Goal: Information Seeking & Learning: Learn about a topic

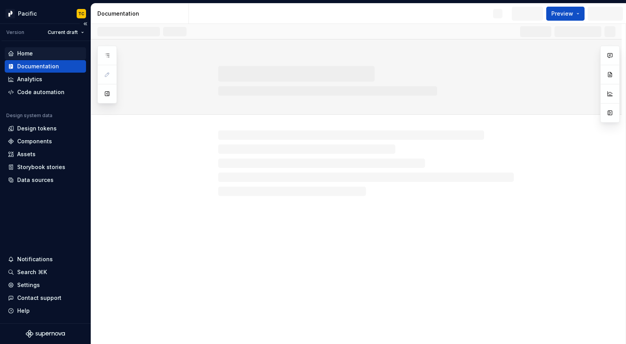
click at [29, 51] on div "Home" at bounding box center [25, 54] width 16 height 8
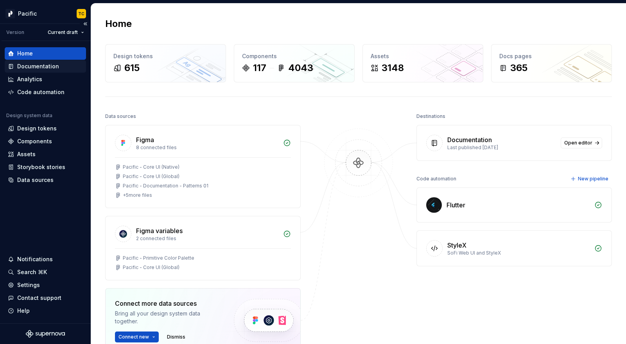
click at [45, 70] on div "Documentation" at bounding box center [38, 67] width 42 height 8
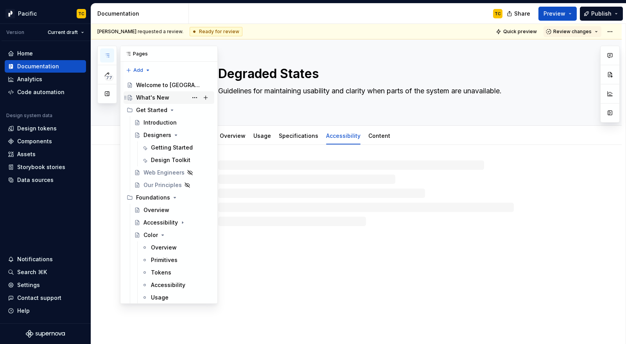
click at [152, 97] on div "What's New" at bounding box center [152, 98] width 33 height 8
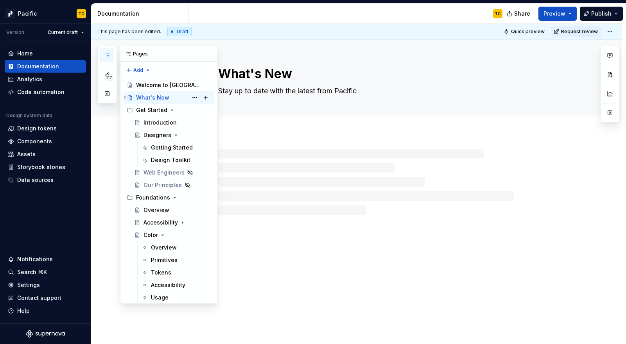
click at [152, 97] on div "What's New" at bounding box center [152, 98] width 33 height 8
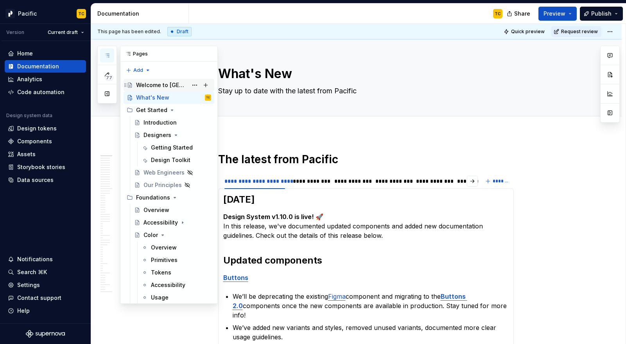
click at [147, 84] on div "Welcome to [GEOGRAPHIC_DATA]" at bounding box center [162, 85] width 52 height 8
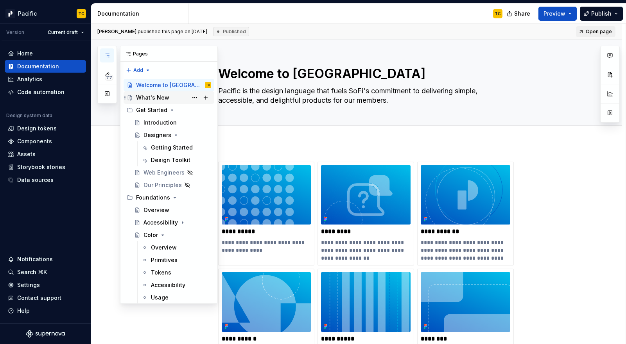
click at [152, 102] on div "What's New" at bounding box center [173, 97] width 75 height 11
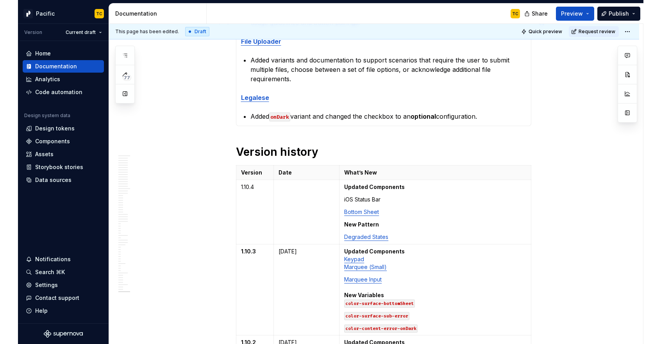
scroll to position [435, 0]
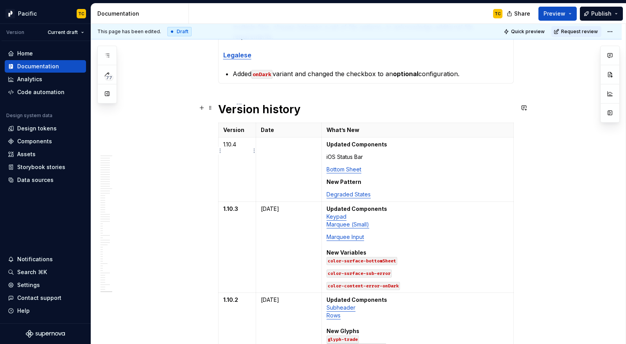
click at [222, 138] on td "1.10.4" at bounding box center [237, 170] width 38 height 64
click at [229, 141] on p "1.10.4" at bounding box center [237, 145] width 28 height 8
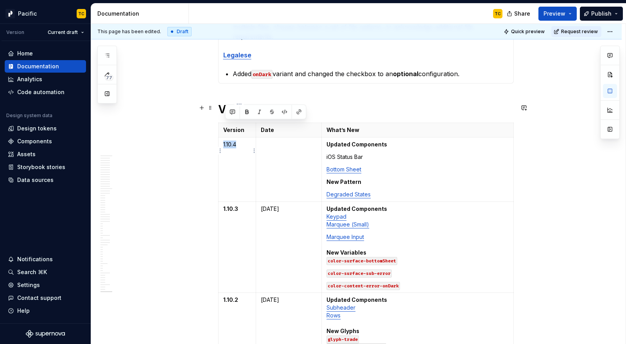
click at [229, 141] on p "1.10.4" at bounding box center [237, 145] width 28 height 8
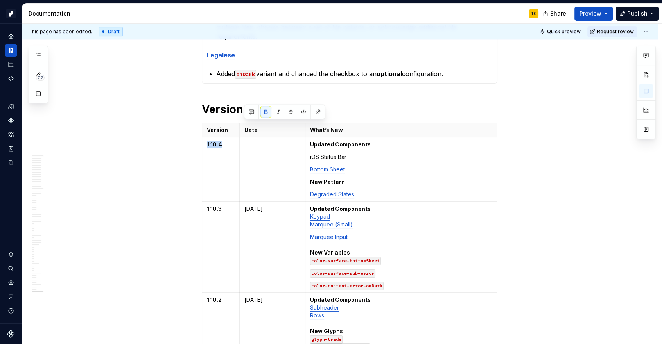
type textarea "*"
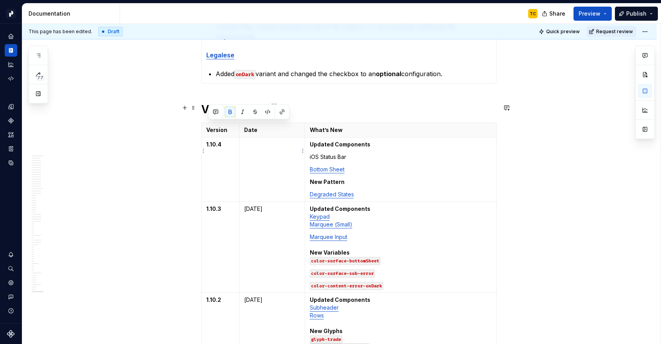
click at [282, 141] on td at bounding box center [272, 170] width 66 height 64
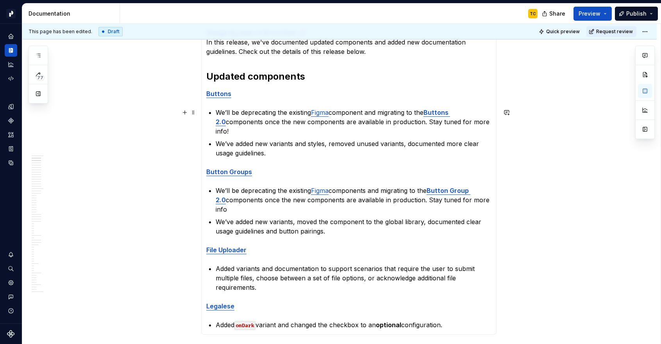
scroll to position [128, 0]
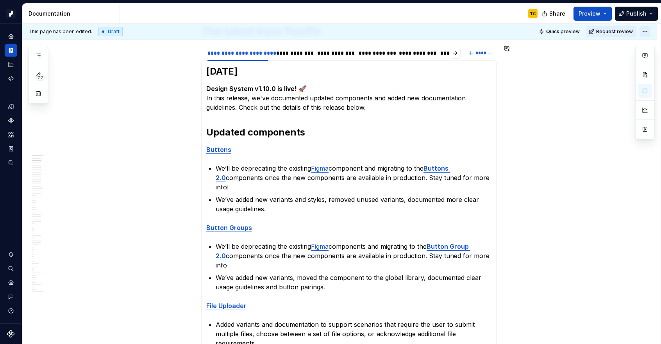
click at [625, 34] on html "Pacific TC Design system data Documentation TC Share Preview Publish 77 Pages A…" at bounding box center [330, 172] width 661 height 344
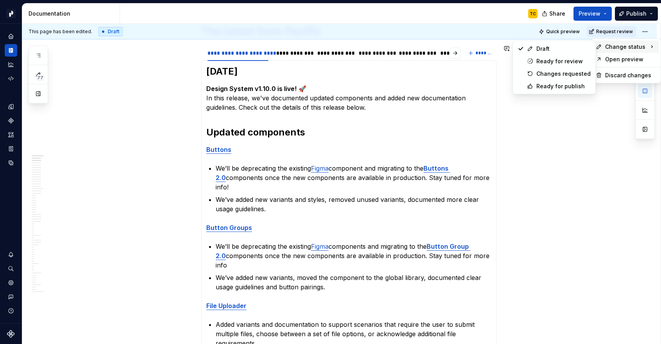
click at [38, 56] on div "77 Pages Add Accessibility guide for tree Page tree. Navigate the tree with the…" at bounding box center [39, 75] width 20 height 58
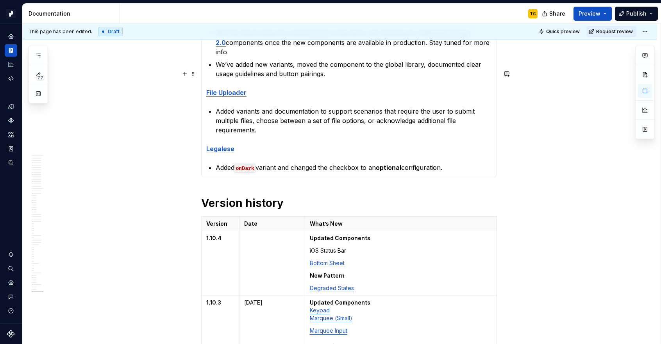
scroll to position [441, 0]
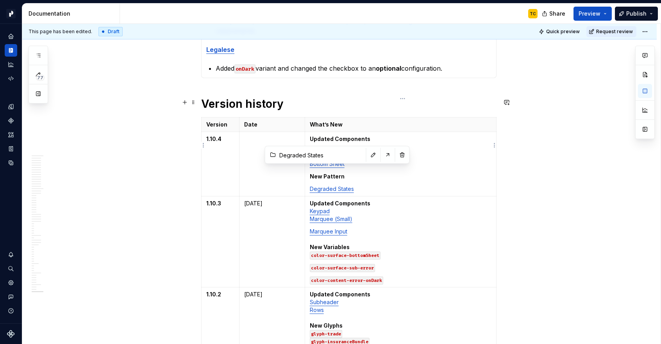
click at [328, 186] on link "Degraded States" at bounding box center [332, 189] width 44 height 7
click at [383, 157] on button "button" at bounding box center [388, 155] width 11 height 11
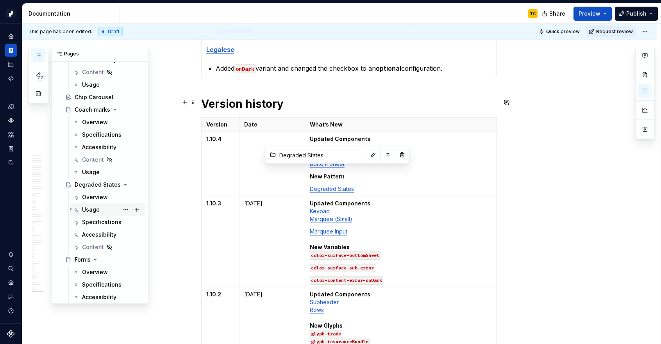
scroll to position [4885, 0]
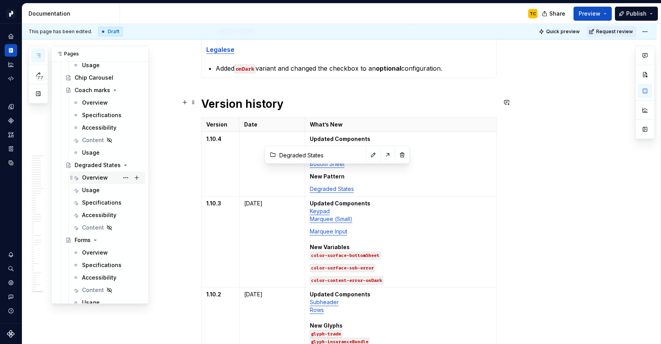
click at [87, 175] on div "Overview" at bounding box center [95, 178] width 26 height 8
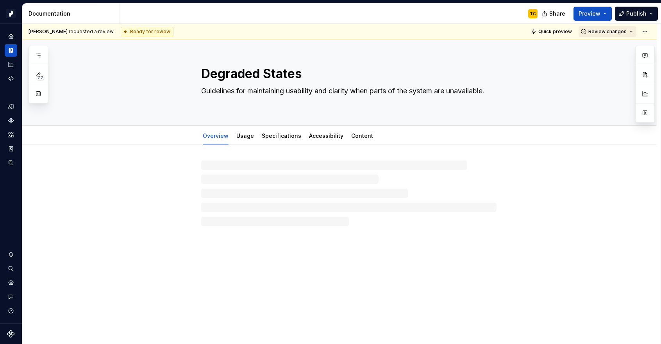
click at [625, 33] on button "Review changes" at bounding box center [608, 31] width 58 height 11
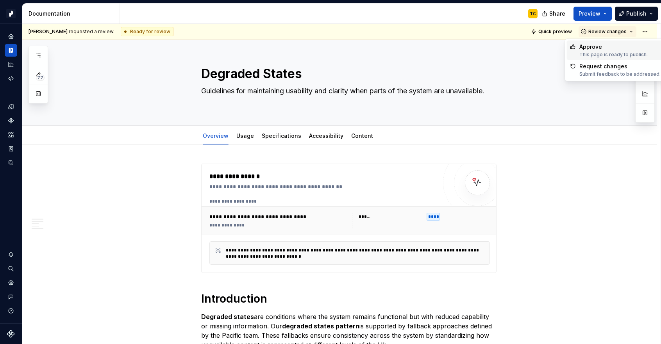
click at [625, 50] on div "Approve" at bounding box center [614, 47] width 68 height 8
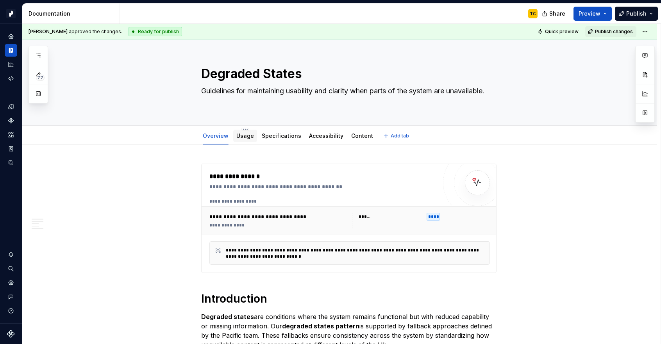
click at [248, 140] on div "Usage" at bounding box center [245, 135] width 18 height 9
click at [243, 141] on div "Usage" at bounding box center [245, 136] width 24 height 13
click at [247, 136] on link "Usage" at bounding box center [245, 135] width 18 height 7
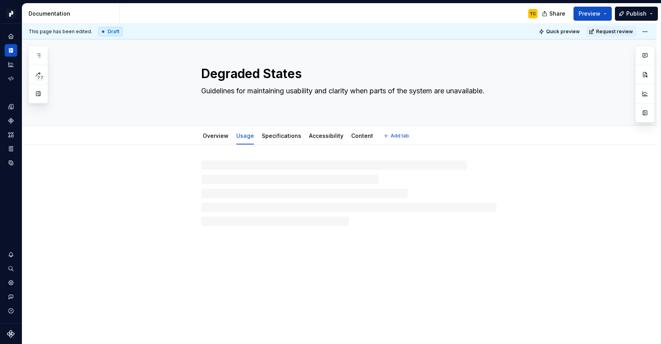
click at [247, 136] on link "Usage" at bounding box center [245, 135] width 18 height 7
click at [625, 31] on html "Pacific TC Design system data Documentation TC Share Preview Publish 77 Pages A…" at bounding box center [330, 172] width 661 height 344
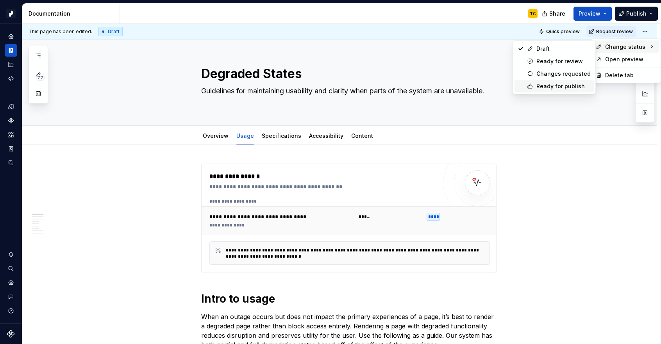
click at [551, 84] on div "Ready for publish" at bounding box center [564, 86] width 54 height 8
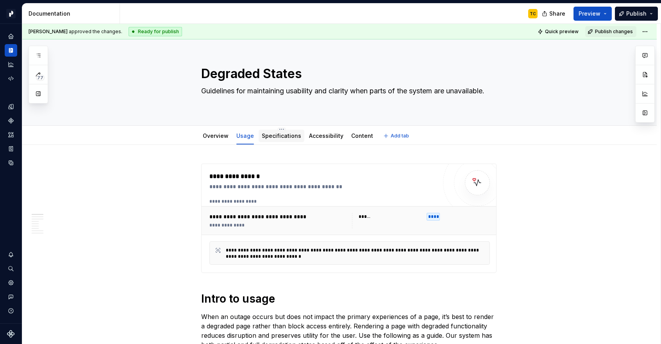
click at [279, 138] on link "Specifications" at bounding box center [281, 135] width 39 height 7
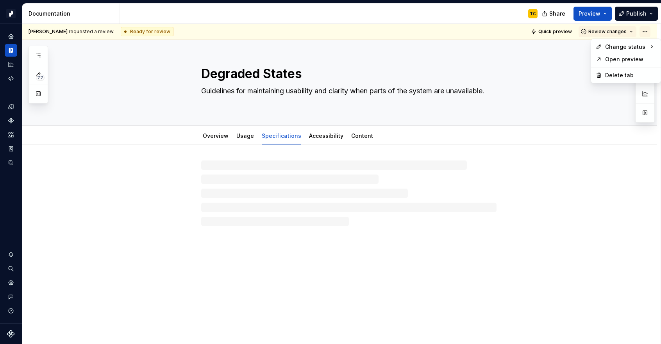
click at [625, 29] on html "Pacific TC Design system data Documentation TC Share Preview Publish 77 Pages A…" at bounding box center [330, 172] width 661 height 344
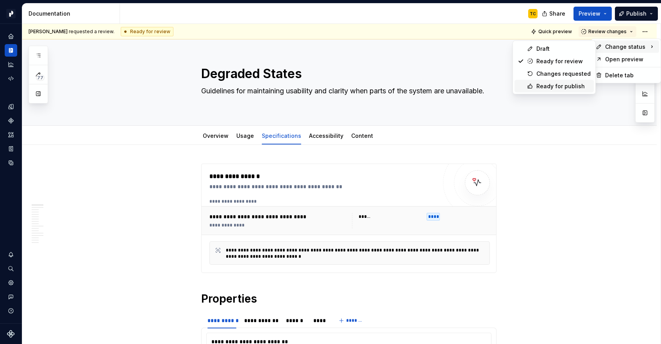
click at [548, 87] on div "Ready for publish" at bounding box center [564, 86] width 54 height 8
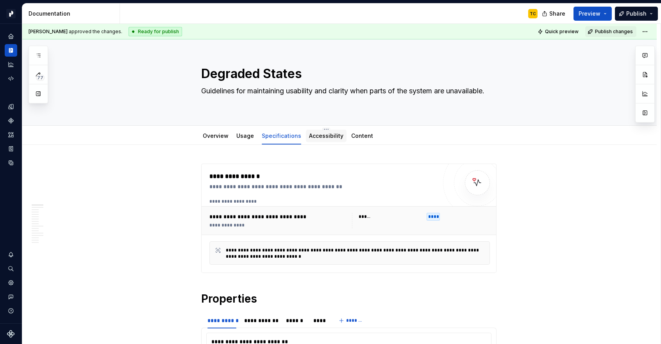
click at [314, 141] on div "Accessibility" at bounding box center [326, 136] width 41 height 13
click at [308, 143] on div at bounding box center [326, 143] width 41 height 1
click at [309, 135] on link "Accessibility" at bounding box center [326, 135] width 34 height 7
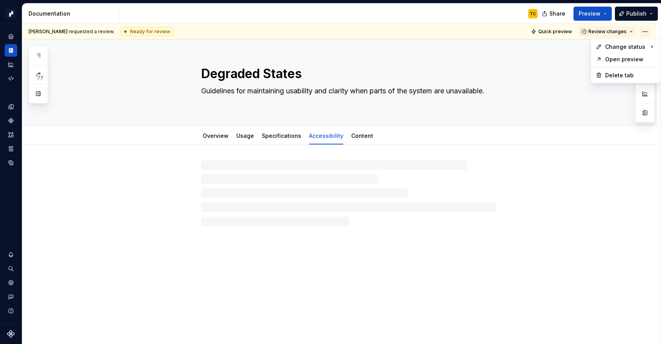
click at [625, 30] on html "Pacific TC Design system data Documentation TC Share Preview Publish 77 Pages A…" at bounding box center [330, 172] width 661 height 344
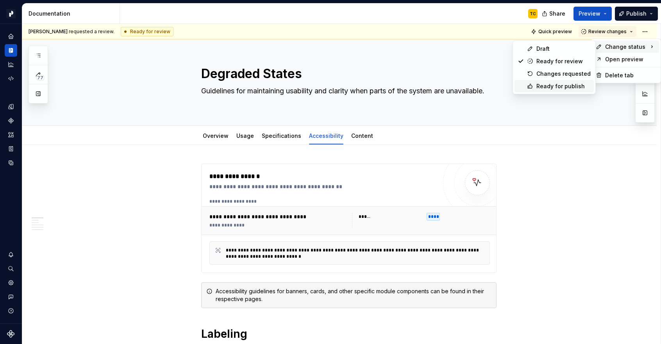
click at [555, 81] on div "Ready for publish" at bounding box center [554, 86] width 79 height 13
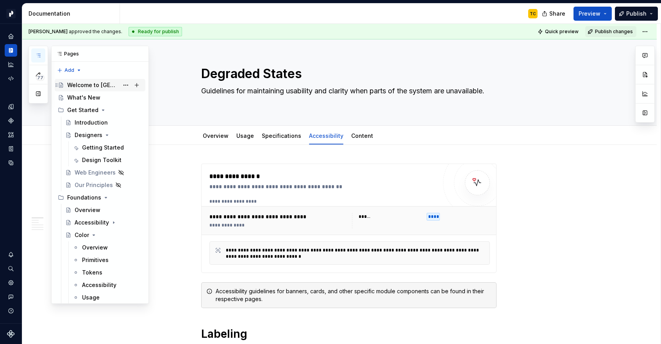
click at [82, 86] on div "Welcome to [GEOGRAPHIC_DATA]" at bounding box center [93, 85] width 52 height 8
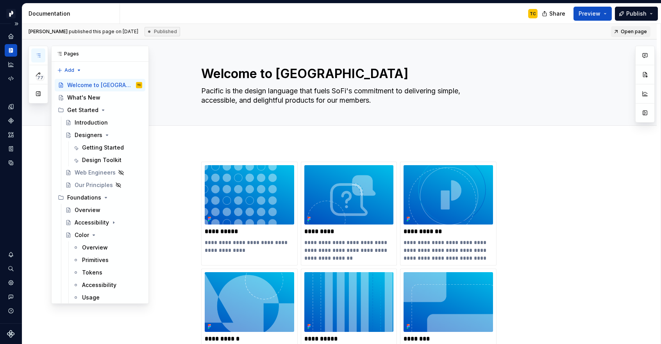
type textarea "*"
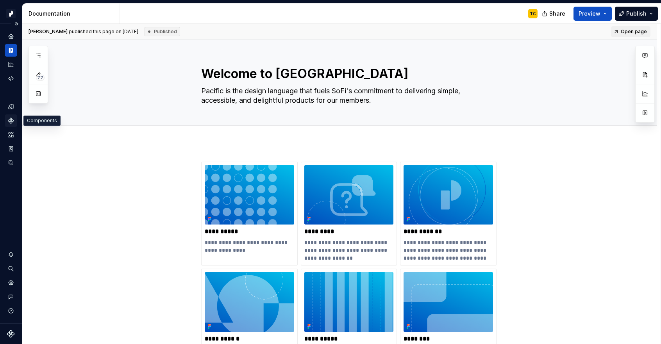
click at [11, 120] on icon "Components" at bounding box center [10, 120] width 5 height 5
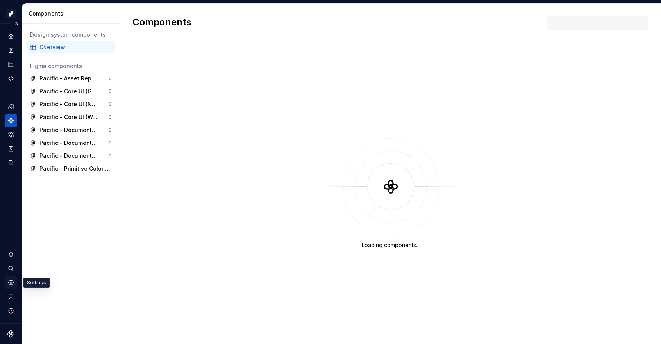
click at [11, 288] on div "Settings" at bounding box center [11, 283] width 13 height 13
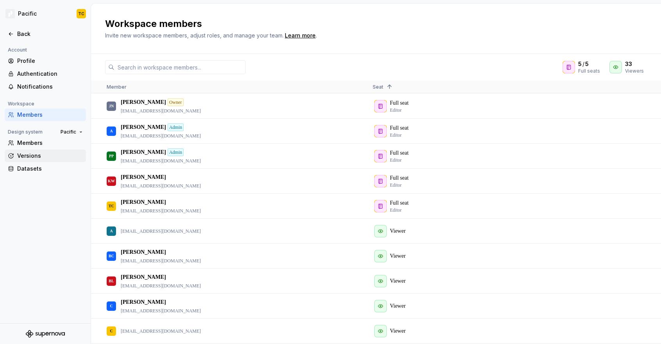
click at [32, 154] on div "Versions" at bounding box center [50, 156] width 66 height 8
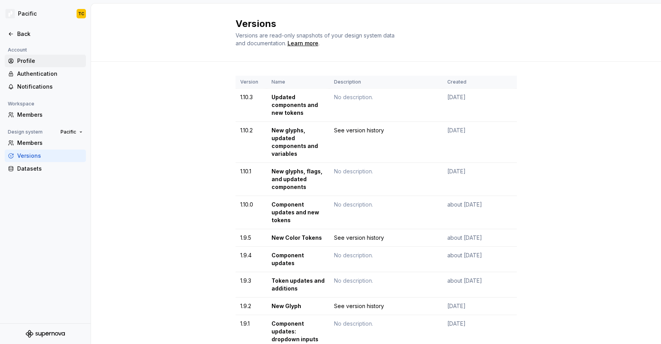
click at [34, 59] on div "Profile" at bounding box center [50, 61] width 66 height 8
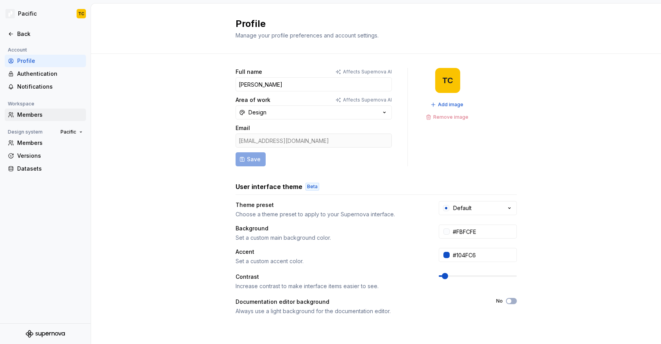
click at [27, 111] on div "Members" at bounding box center [50, 115] width 66 height 8
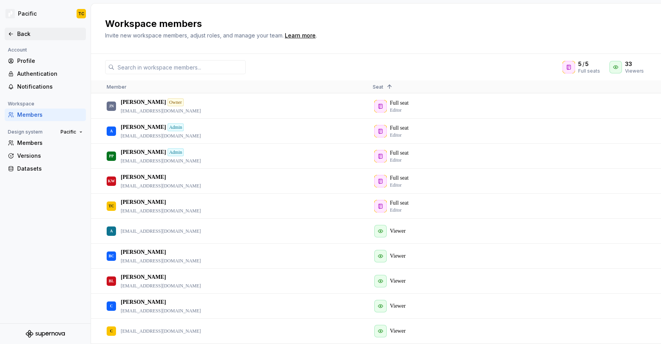
click at [13, 34] on icon at bounding box center [11, 34] width 6 height 6
